Goal: Check status: Check status

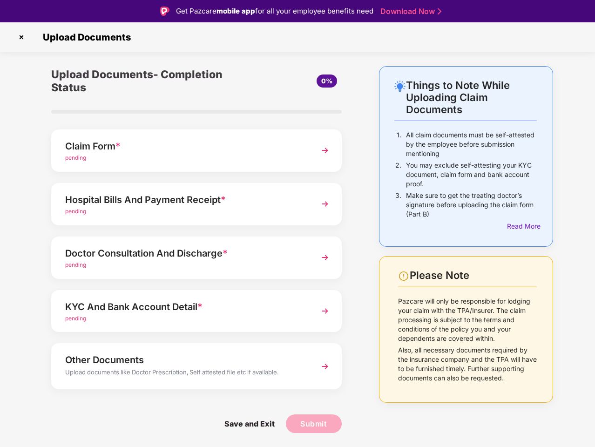
click at [21, 37] on img at bounding box center [21, 37] width 15 height 15
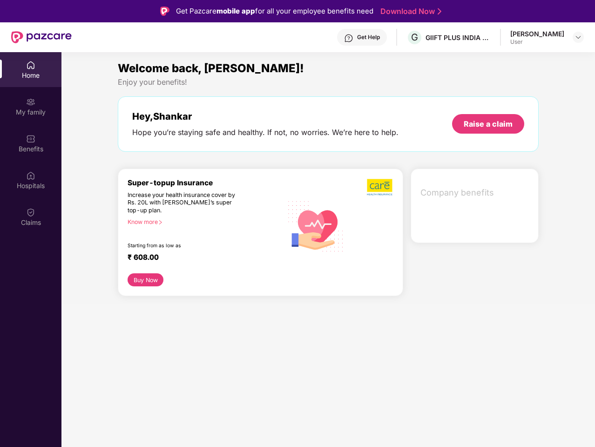
click at [522, 226] on div "Company benefits" at bounding box center [475, 205] width 128 height 74
click at [196, 150] on div "Hey, [PERSON_NAME] you’re staying safe and healthy. If not, no worries. We’re h…" at bounding box center [328, 123] width 421 height 55
click at [196, 204] on div "Increase your health insurance cover by Rs. 20L with [PERSON_NAME]’s super top-…" at bounding box center [185, 202] width 115 height 23
click at [196, 257] on div "₹ 608.00" at bounding box center [201, 258] width 146 height 11
click at [196, 311] on section "Welcome back, [PERSON_NAME]! Enjoy your benefits! Hey, [PERSON_NAME] Hope you’r…" at bounding box center [327, 275] width 533 height 447
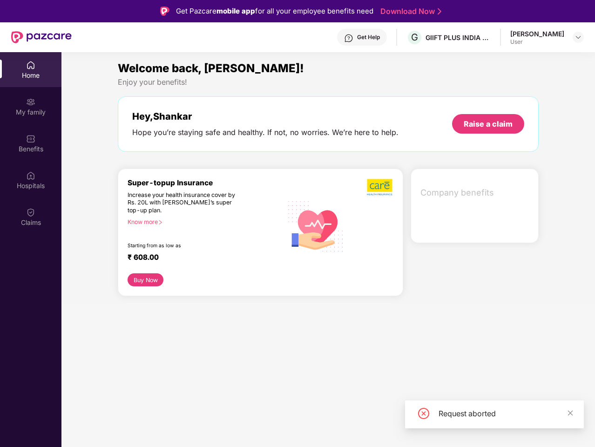
click at [196, 366] on section "Welcome back, [PERSON_NAME]! Enjoy your benefits! Hey, [PERSON_NAME] Hope you’r…" at bounding box center [327, 275] width 533 height 447
click at [249, 424] on section "Welcome back, [PERSON_NAME]! Enjoy your benefits! Hey, [PERSON_NAME] Hope you’r…" at bounding box center [327, 275] width 533 height 447
click at [314, 424] on section "Welcome back, [PERSON_NAME]! Enjoy your benefits! Hey, [PERSON_NAME] Hope you’r…" at bounding box center [327, 275] width 533 height 447
